Goal: Information Seeking & Learning: Learn about a topic

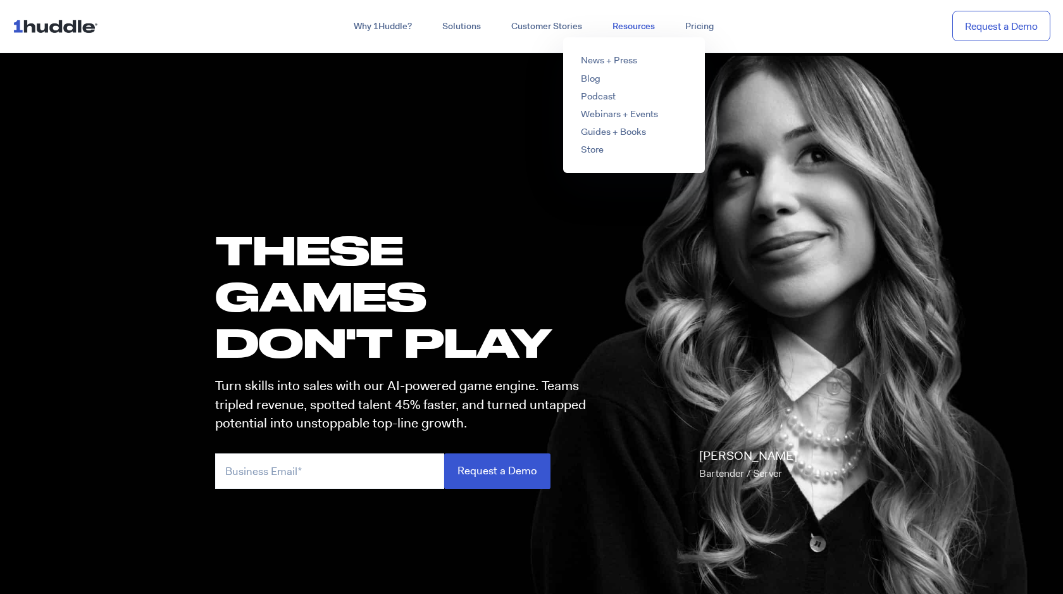
click at [627, 24] on link "Resources" at bounding box center [634, 26] width 73 height 23
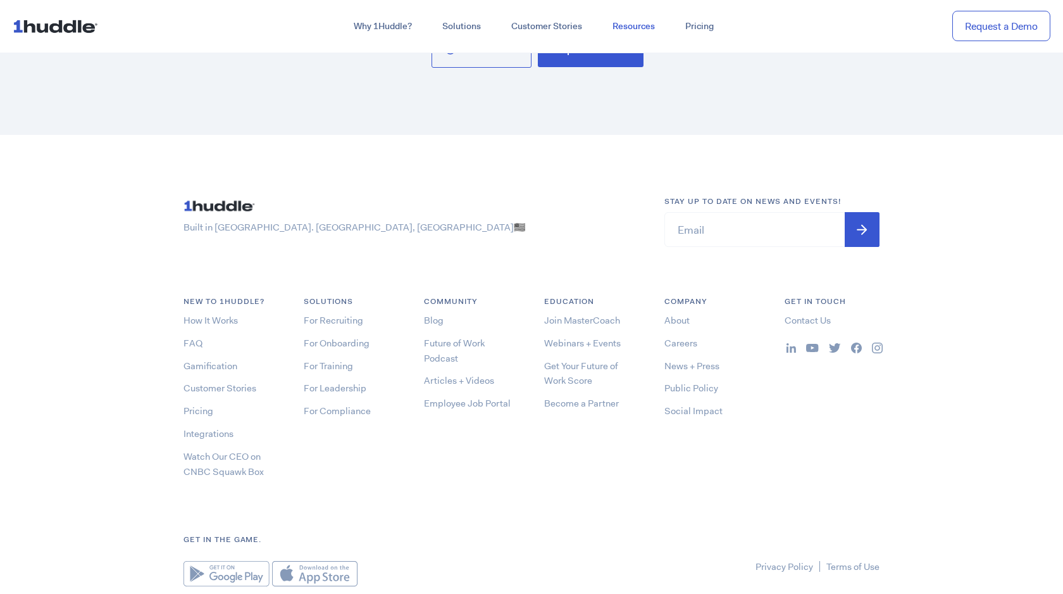
scroll to position [6807, 0]
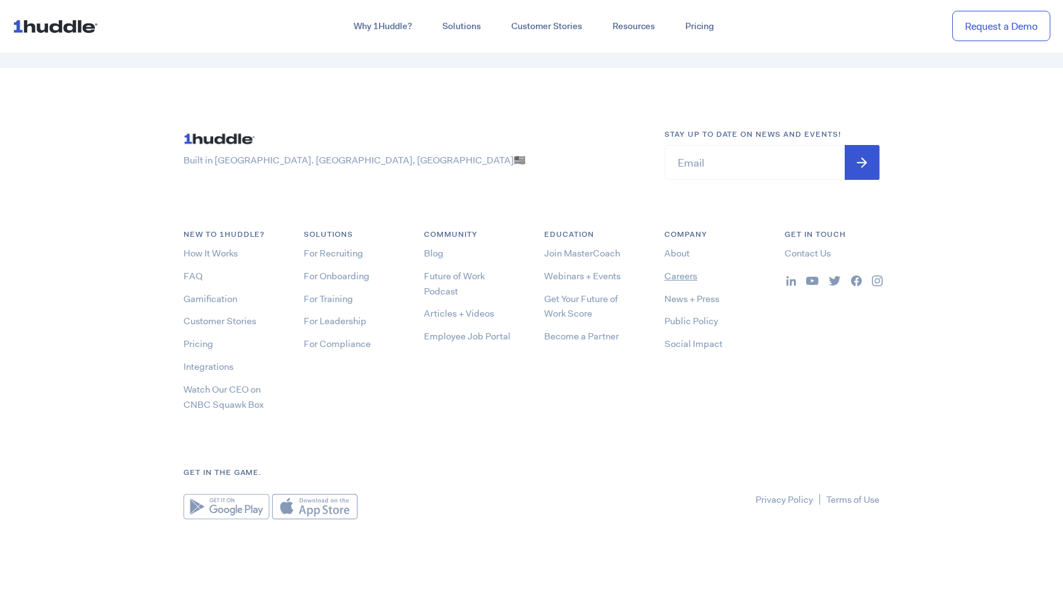
click at [693, 280] on link "Careers" at bounding box center [681, 276] width 33 height 13
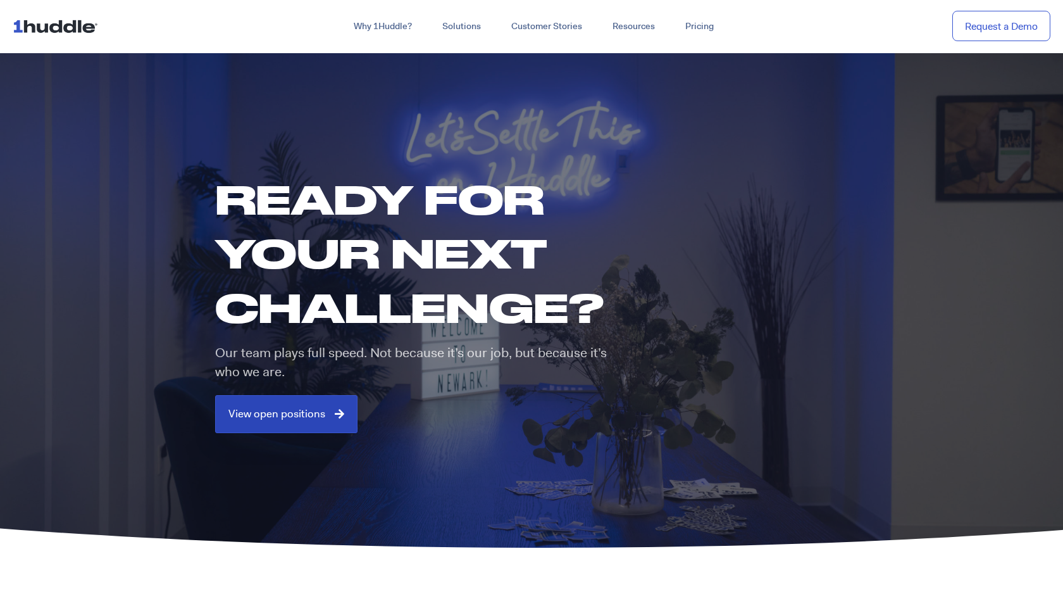
click at [288, 413] on span "View open positions" at bounding box center [277, 413] width 97 height 11
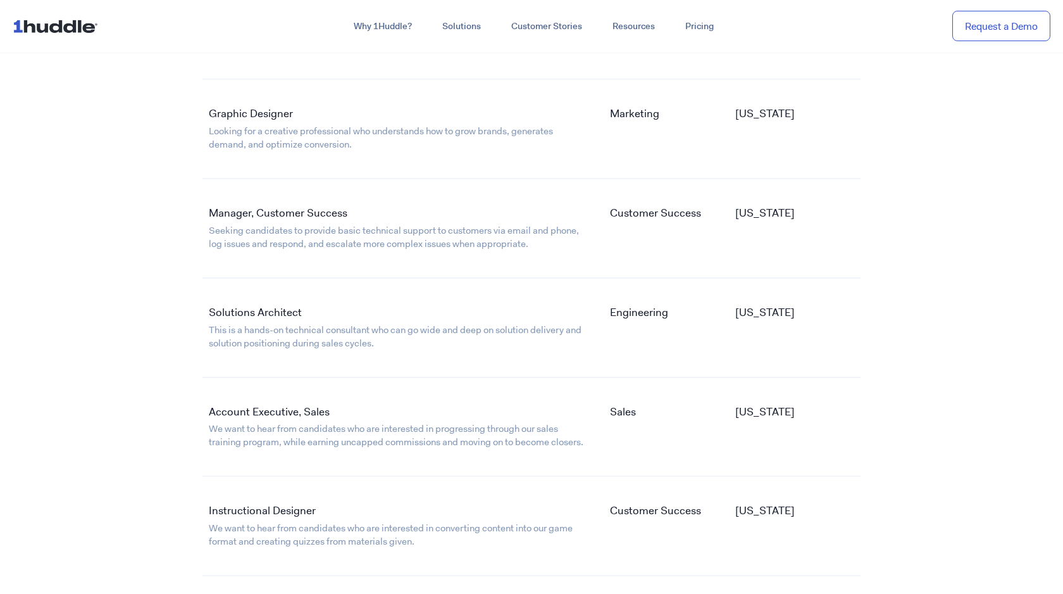
scroll to position [2359, 0]
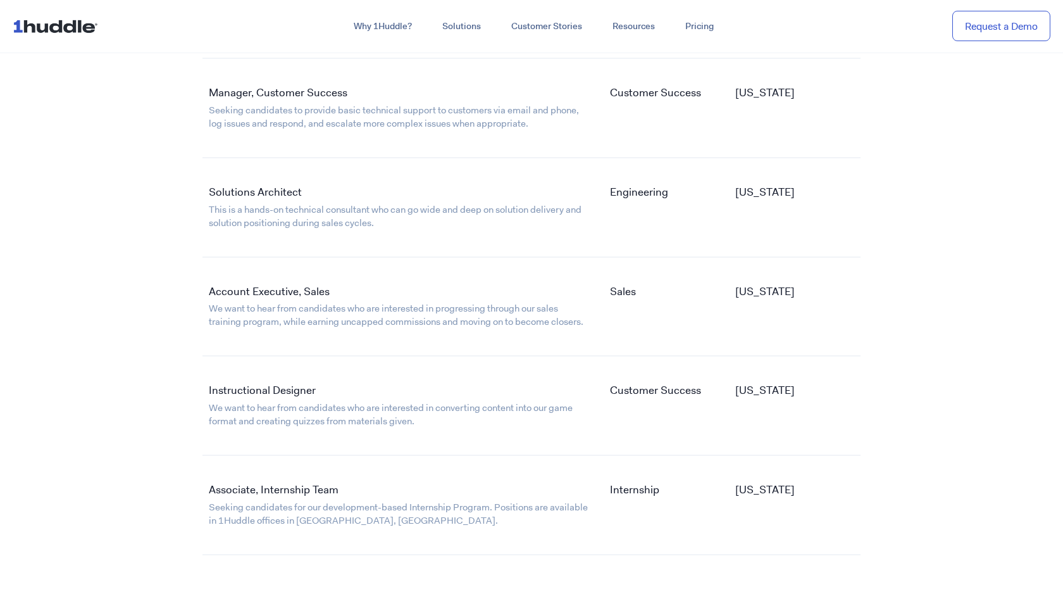
click at [306, 292] on link "Account Executive, Sales" at bounding box center [269, 291] width 121 height 14
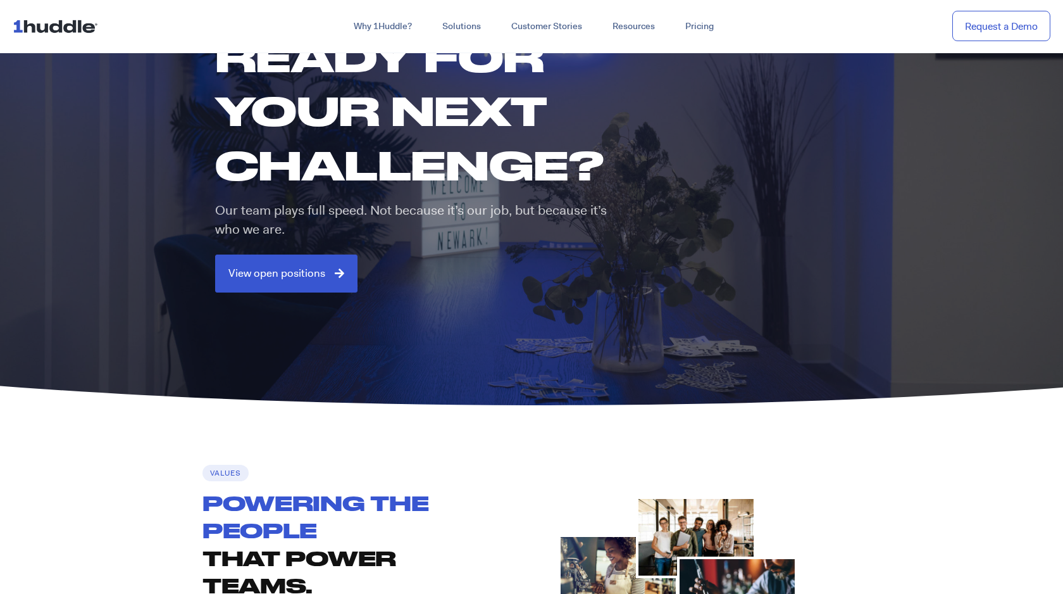
scroll to position [0, 0]
